Goal: Task Accomplishment & Management: Manage account settings

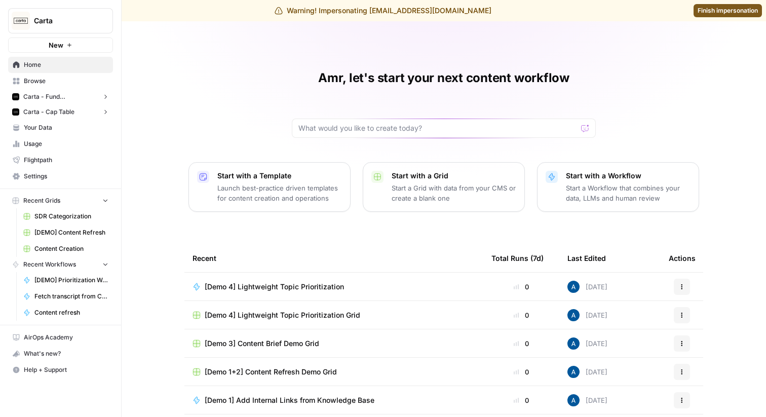
click at [702, 13] on span "Finish impersonation" at bounding box center [727, 10] width 60 height 9
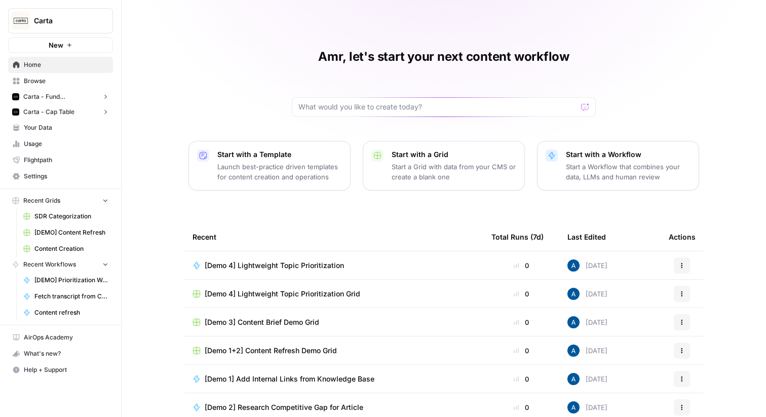
click at [54, 31] on button "Carta" at bounding box center [60, 20] width 105 height 25
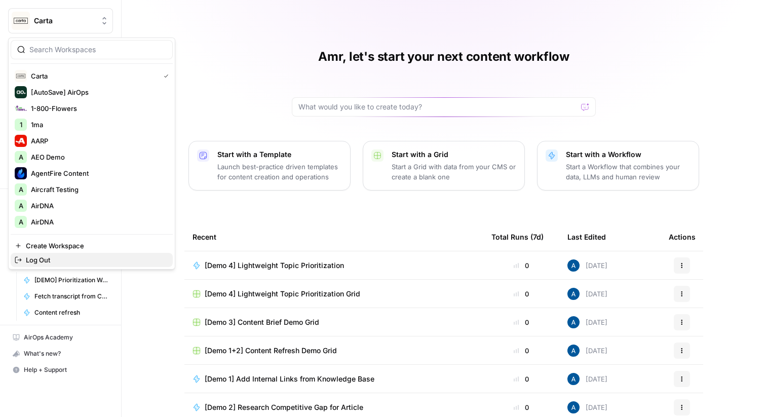
click at [59, 258] on span "Log Out" at bounding box center [95, 260] width 139 height 10
